Goal: Navigation & Orientation: Find specific page/section

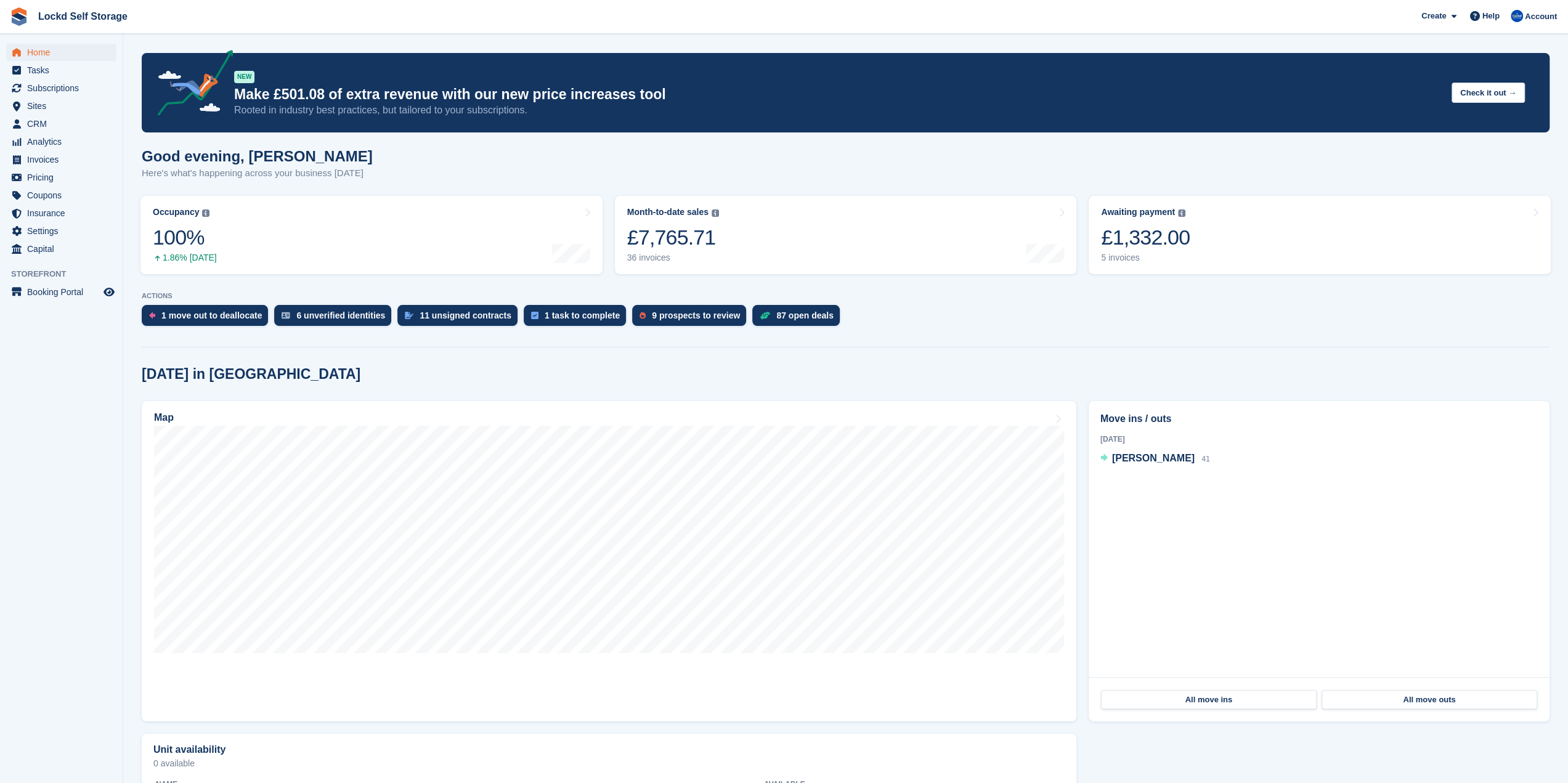
click at [515, 105] on p "Rooted in industry best practices, but tailored to your subscriptions." at bounding box center [838, 110] width 1208 height 14
click at [1487, 93] on button "Check it out →" at bounding box center [1488, 92] width 74 height 21
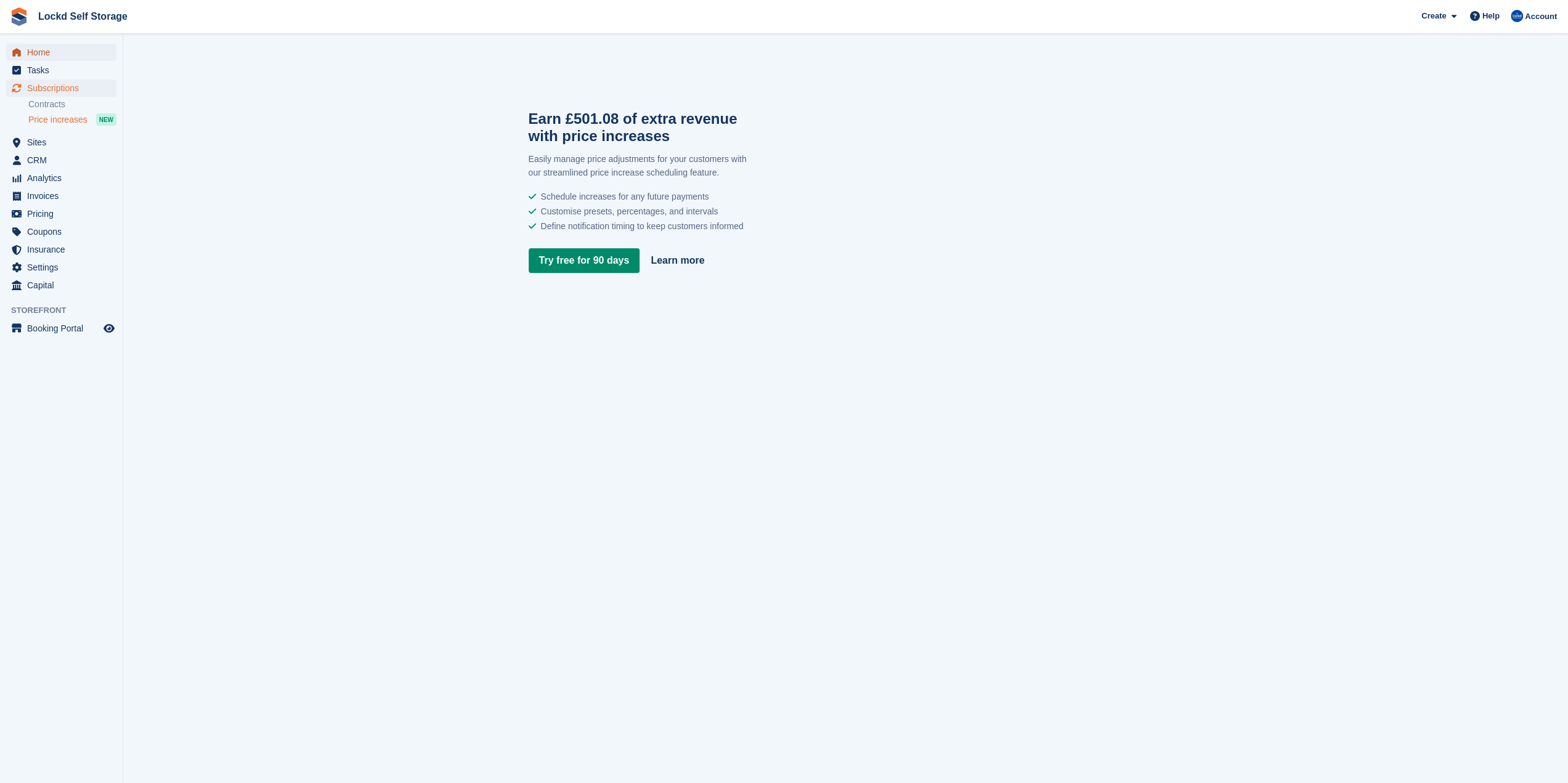
click at [46, 56] on span "Home" at bounding box center [64, 52] width 74 height 17
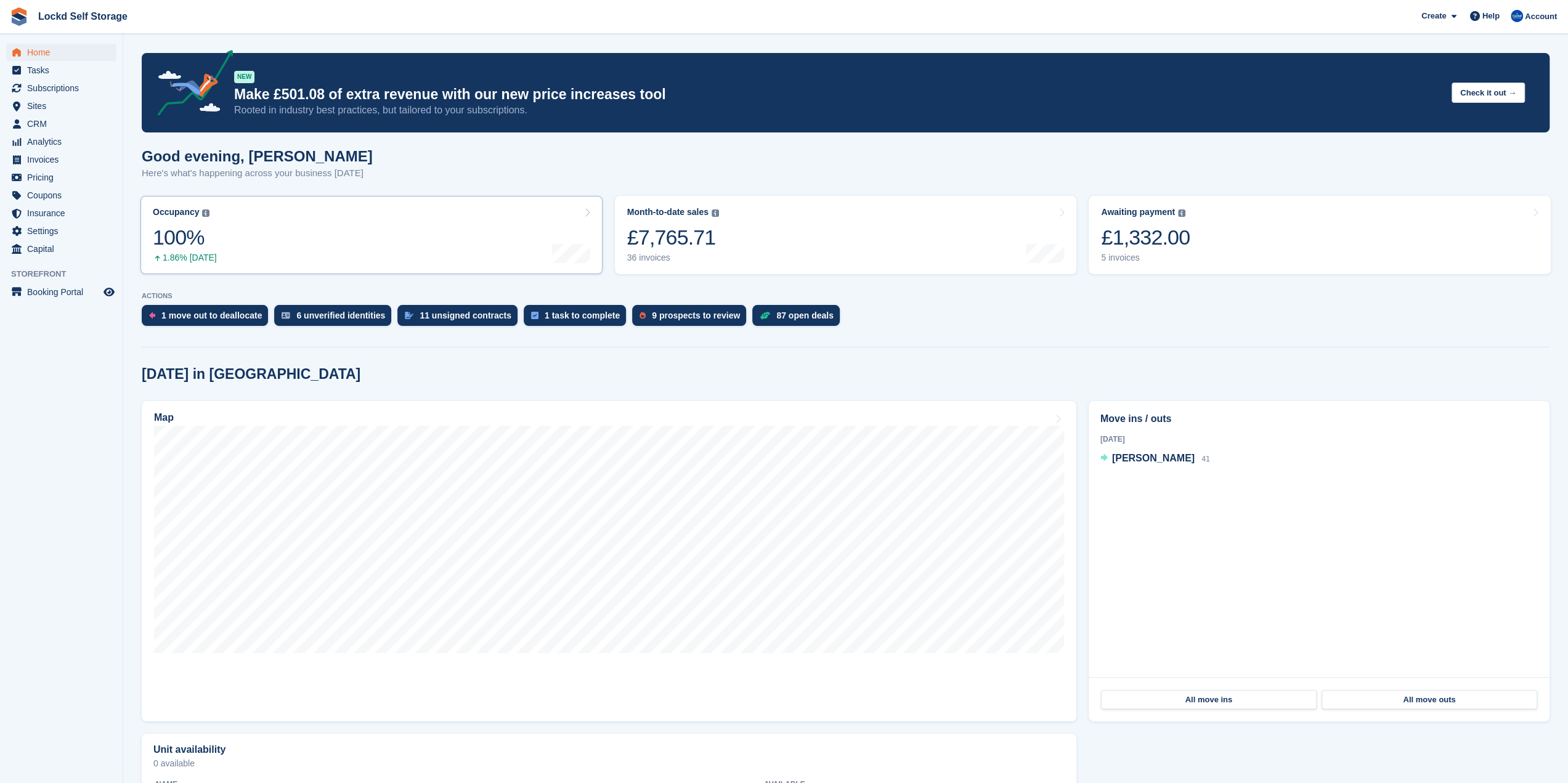
click at [481, 224] on link "Occupancy The percentage of all currently allocated units in terms of area. Inc…" at bounding box center [371, 235] width 462 height 79
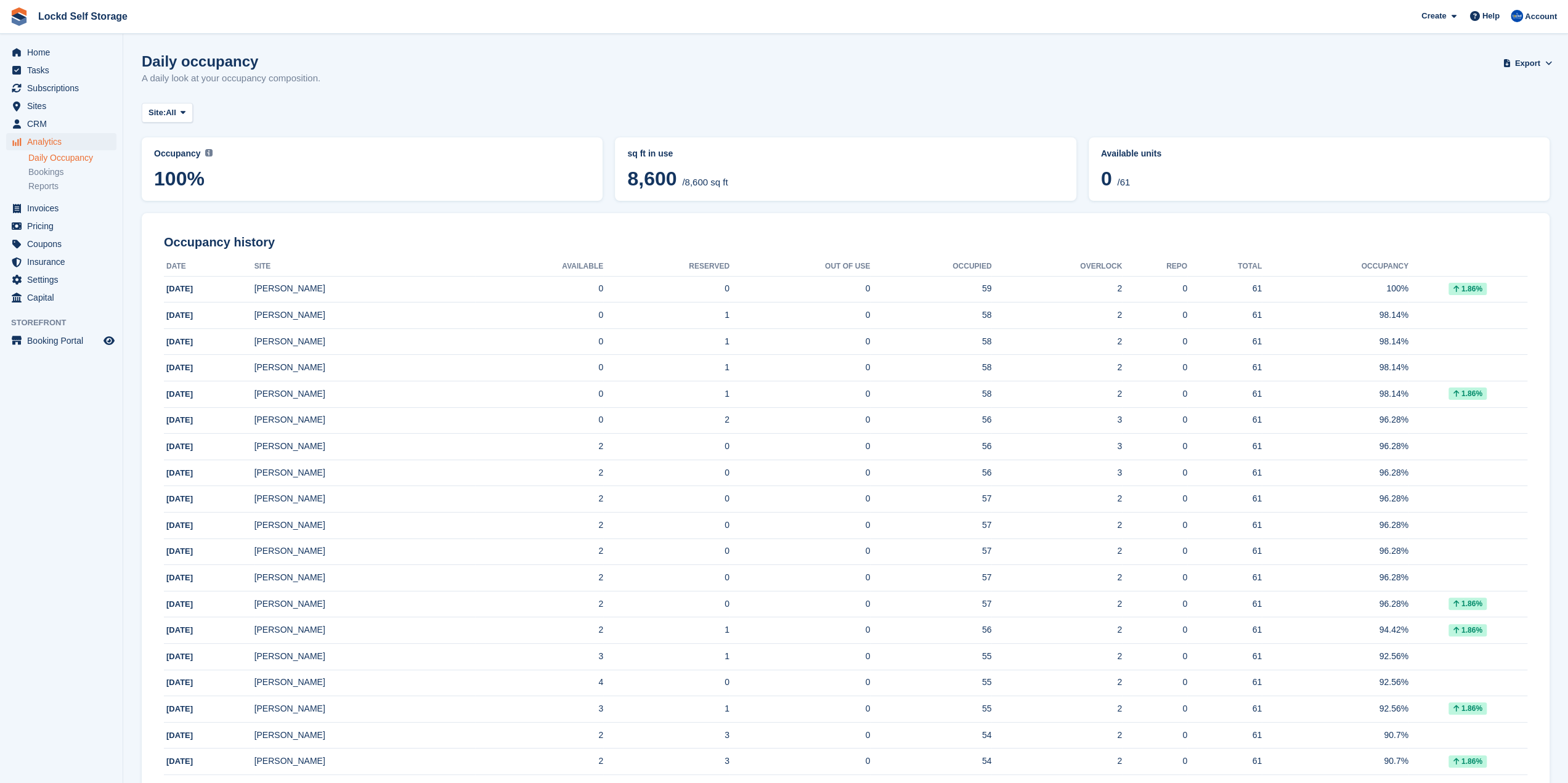
click at [75, 155] on link "Daily Occupancy" at bounding box center [72, 158] width 88 height 12
click at [39, 140] on span "Analytics" at bounding box center [64, 142] width 74 height 17
